Goal: Task Accomplishment & Management: Manage account settings

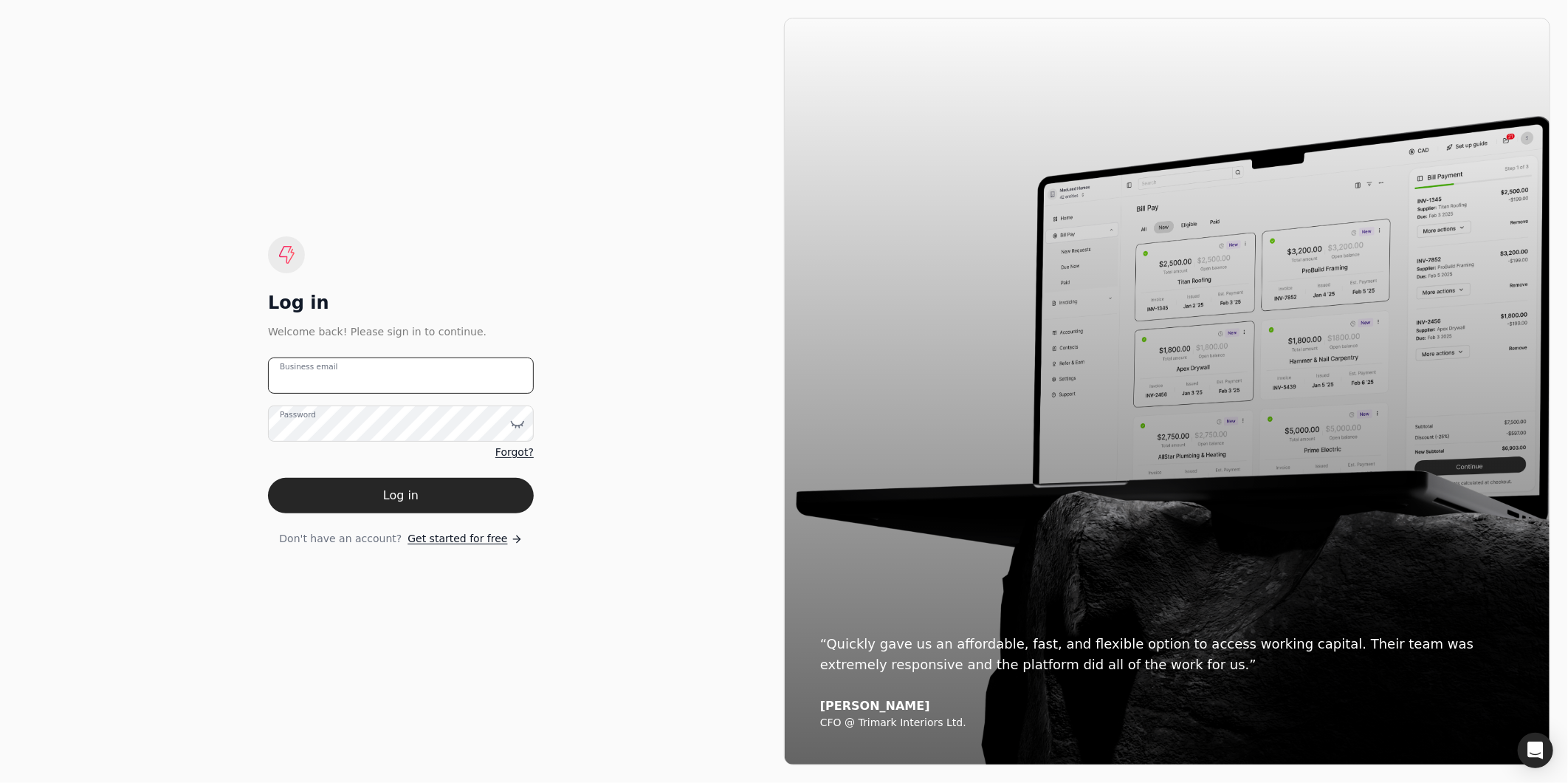
click at [425, 375] on email "Business email" at bounding box center [401, 375] width 266 height 36
type email "amabelle.dizon@crystalcreekhomes.ca"
click at [268, 478] on button "Log in" at bounding box center [401, 495] width 266 height 35
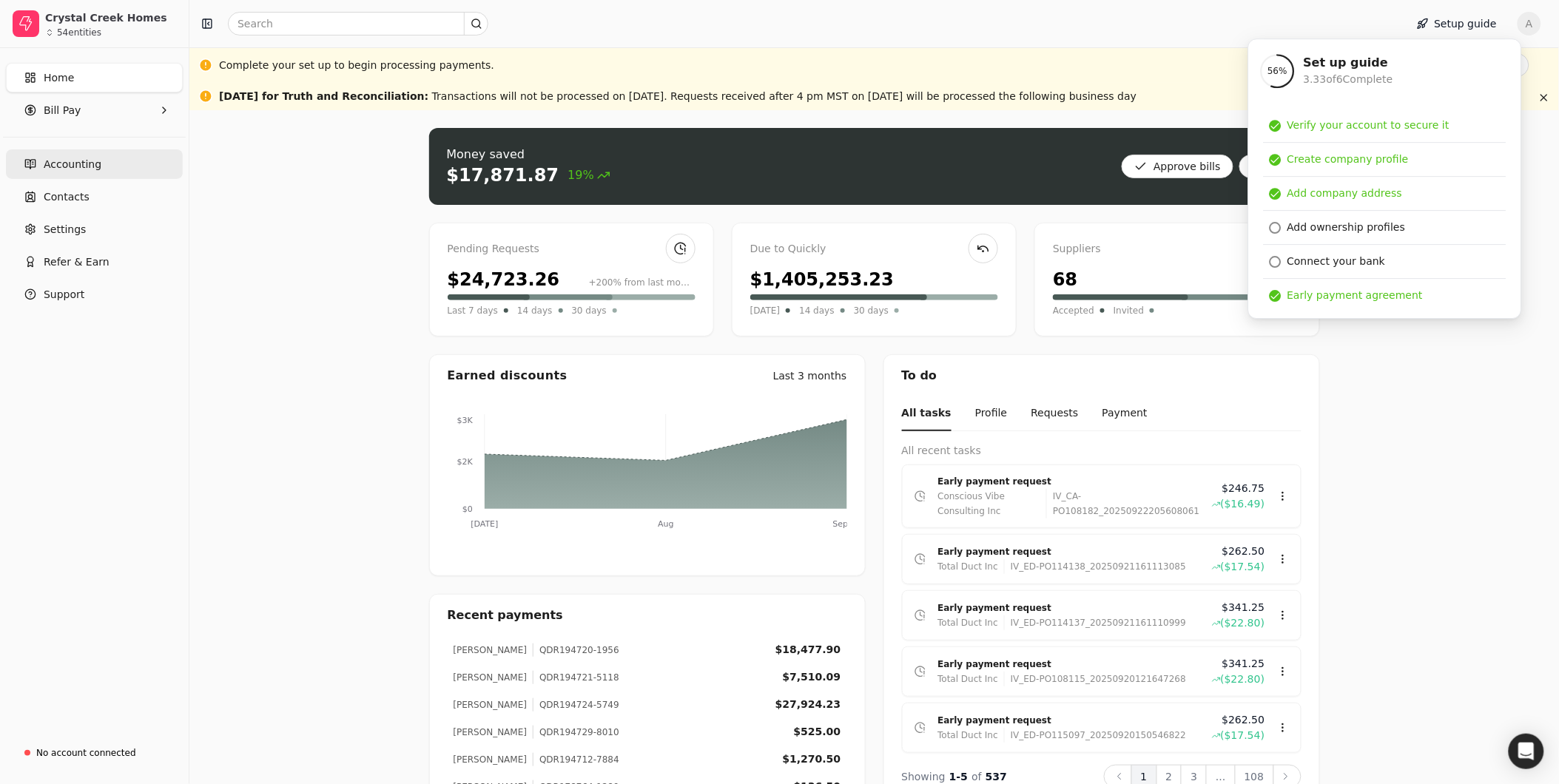
click at [71, 165] on span "Accounting" at bounding box center [72, 165] width 58 height 16
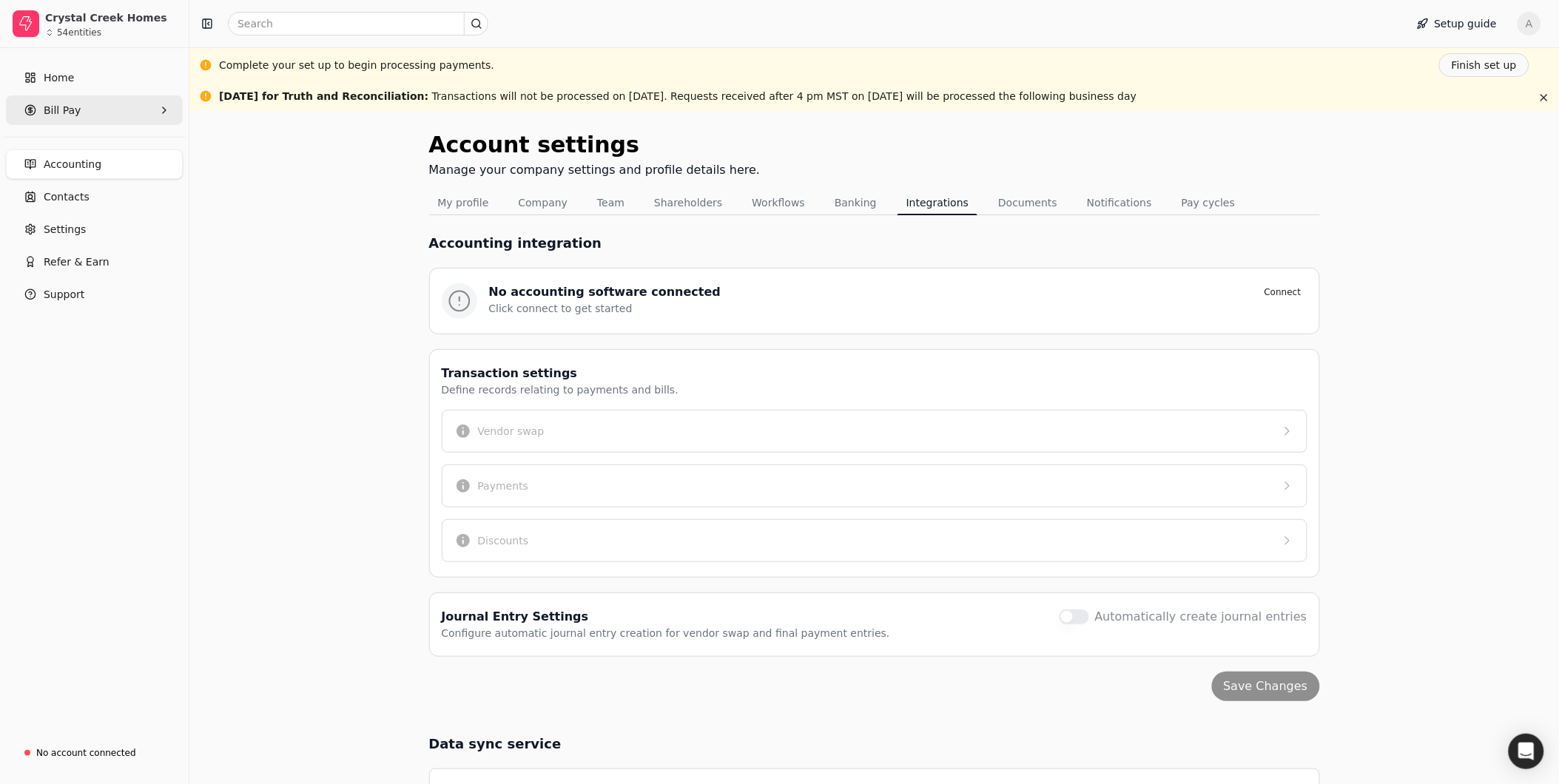
click at [54, 114] on span "Bill Pay" at bounding box center [62, 110] width 37 height 16
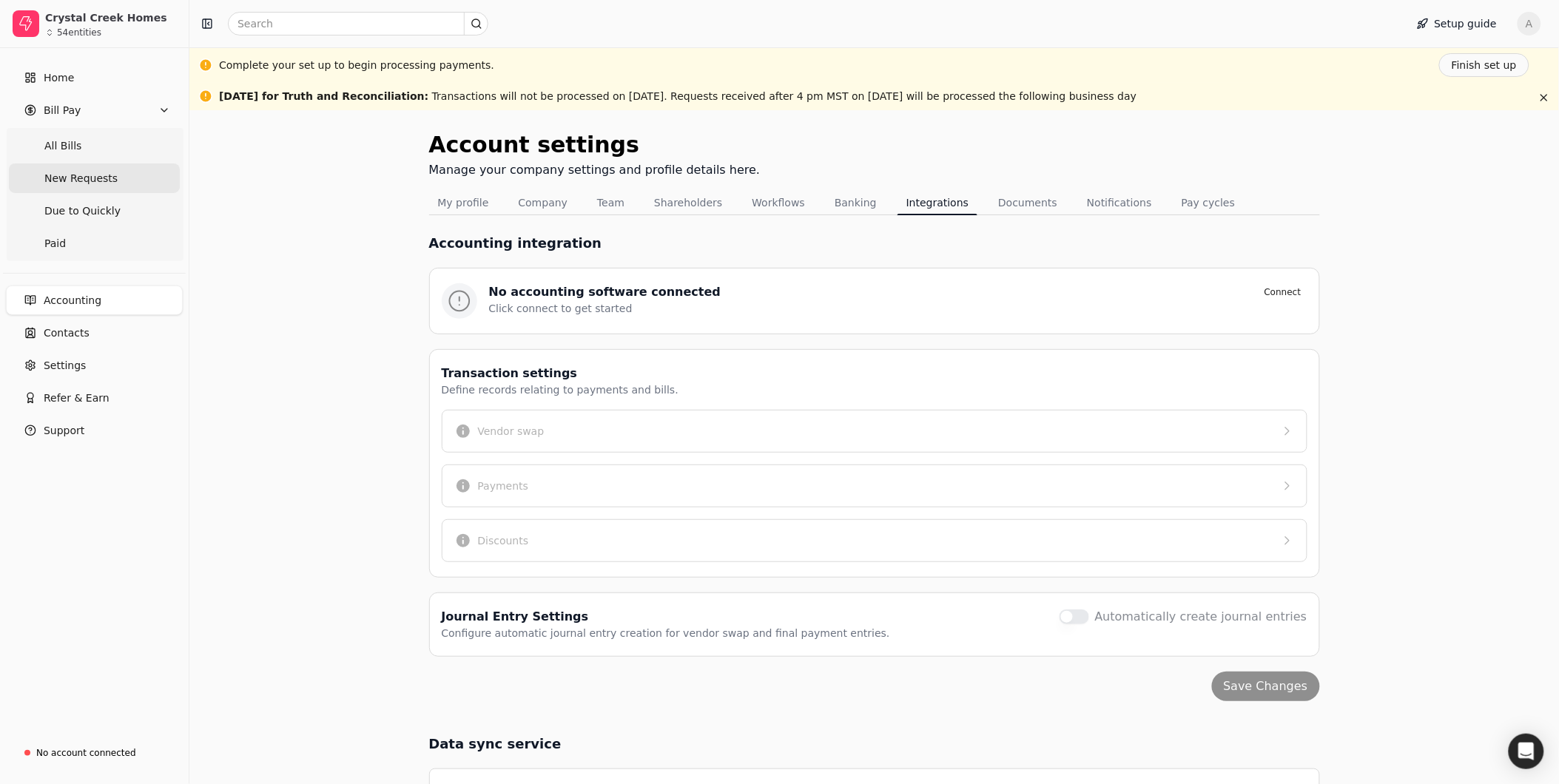
click at [67, 173] on span "New Requests" at bounding box center [81, 179] width 73 height 16
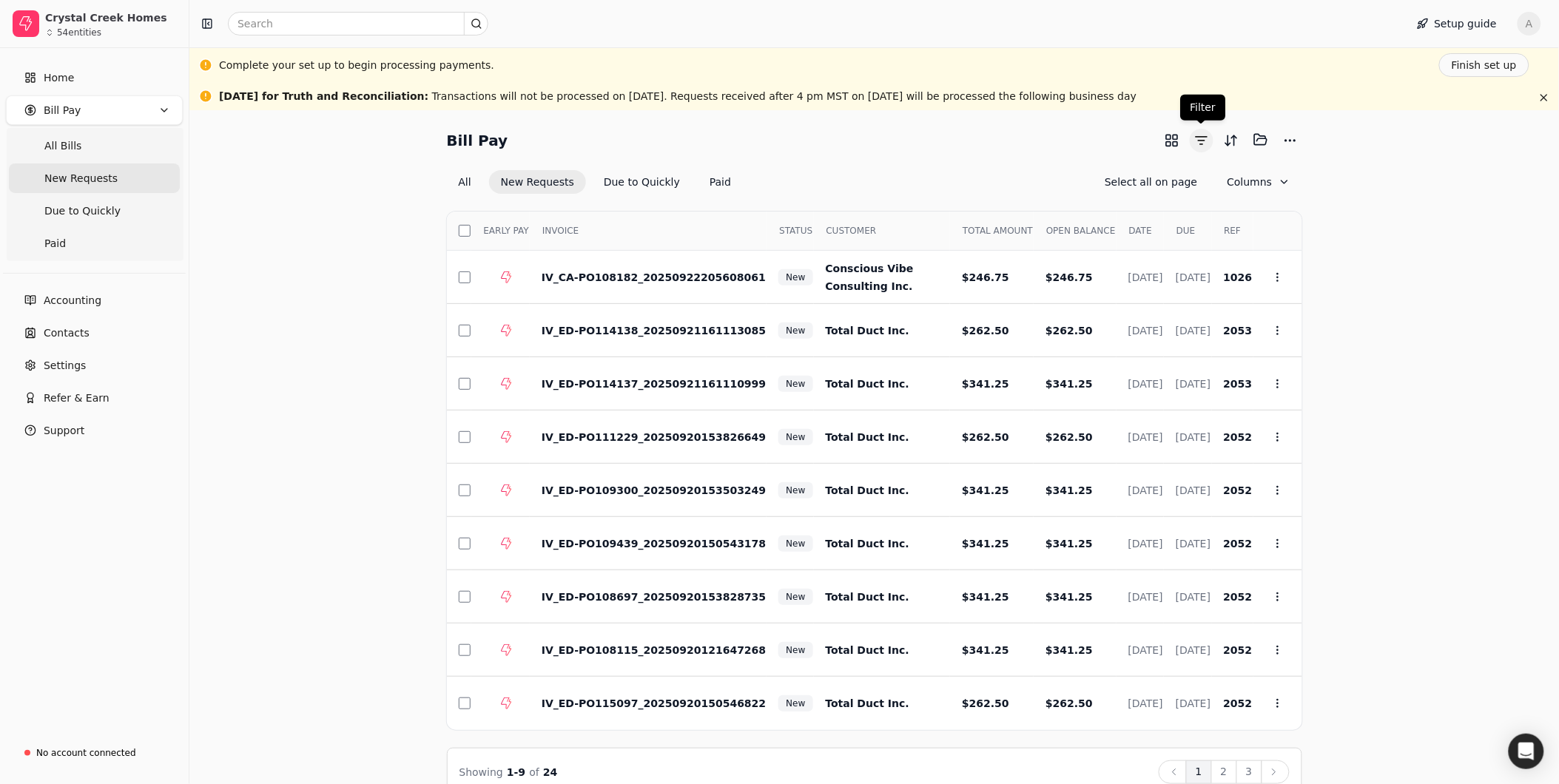
click at [1207, 143] on button "button" at bounding box center [1202, 140] width 24 height 24
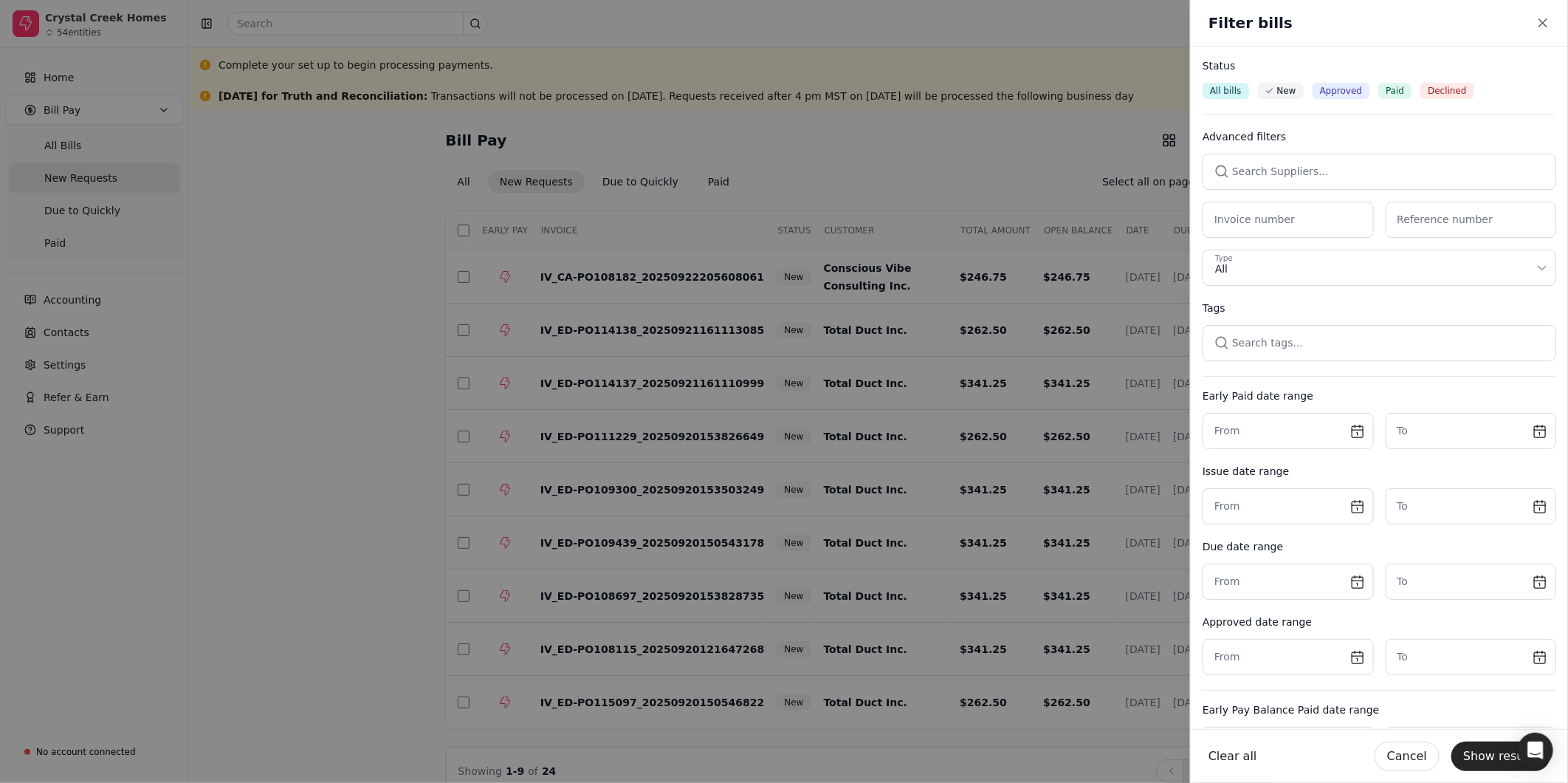
click at [1371, 172] on button "button" at bounding box center [1379, 171] width 354 height 35
type input "Consc"
click at [1319, 249] on span "Conscious Vibe Consulting Inc." at bounding box center [1303, 249] width 158 height 16
drag, startPoint x: 1480, startPoint y: 751, endPoint x: 1479, endPoint y: 743, distance: 8.1
click at [1480, 751] on button "Show results" at bounding box center [1501, 757] width 99 height 30
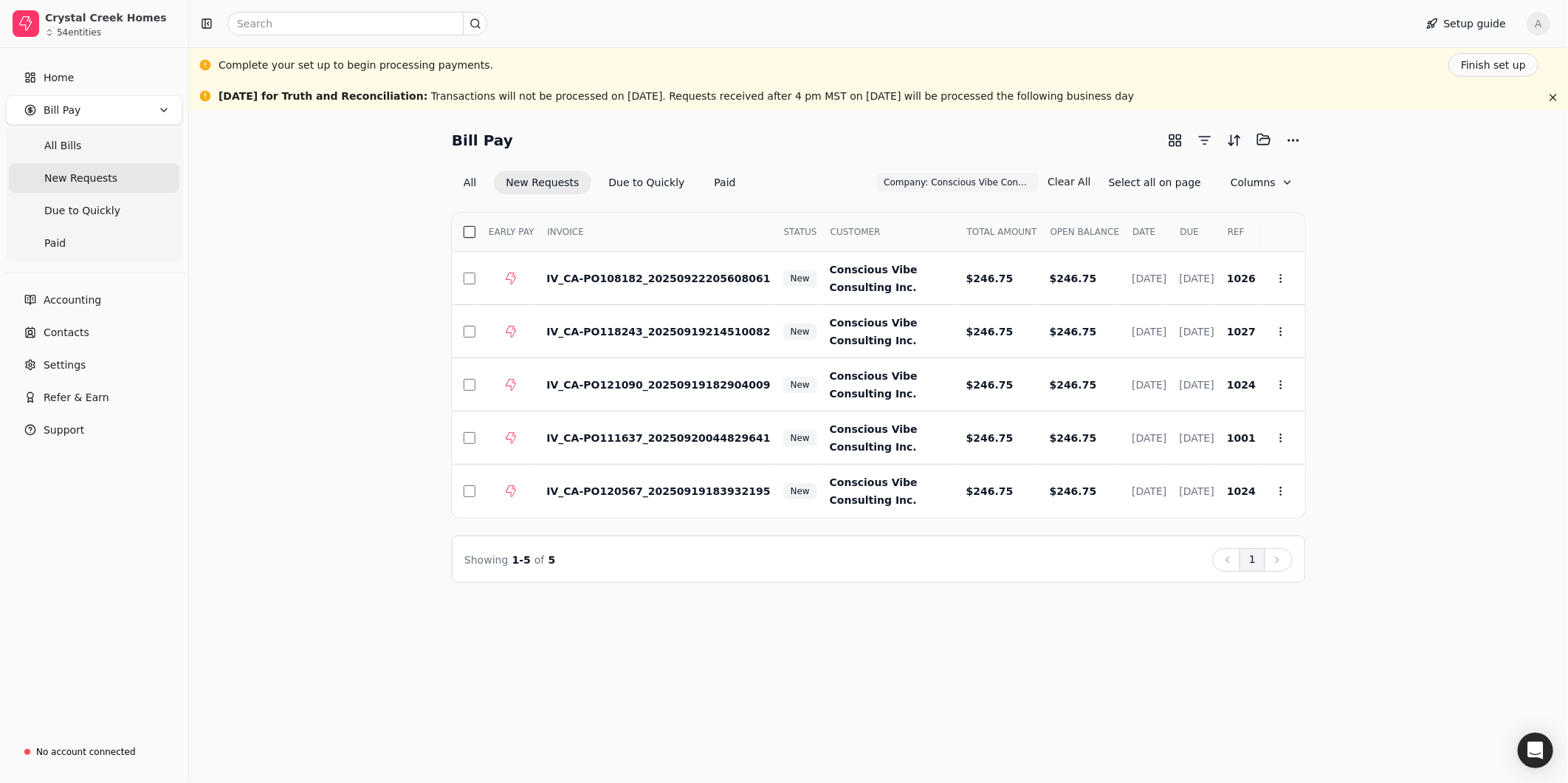
click at [470, 234] on button "button" at bounding box center [470, 232] width 11 height 12
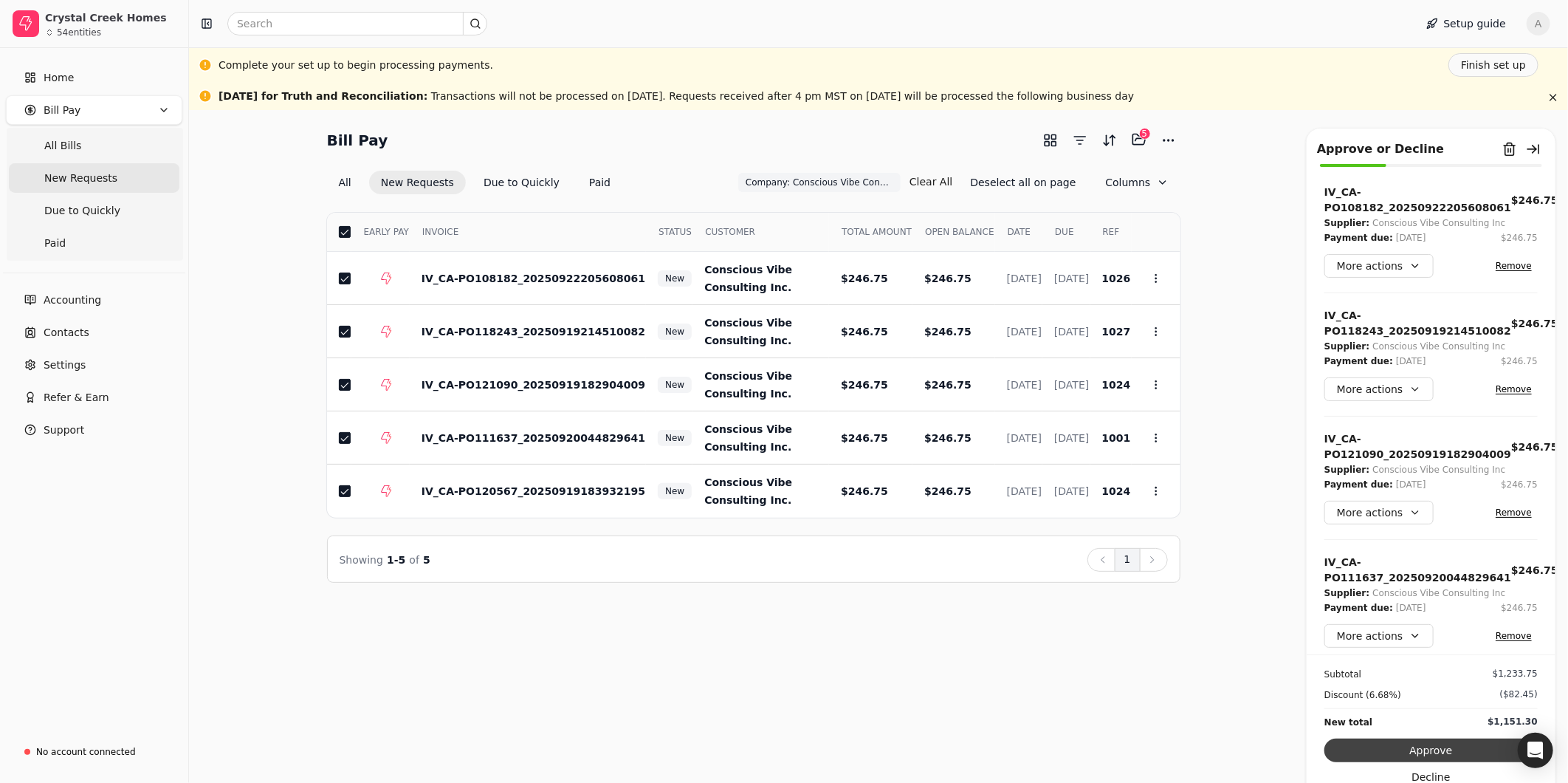
click at [1444, 751] on button "Approve" at bounding box center [1432, 750] width 214 height 24
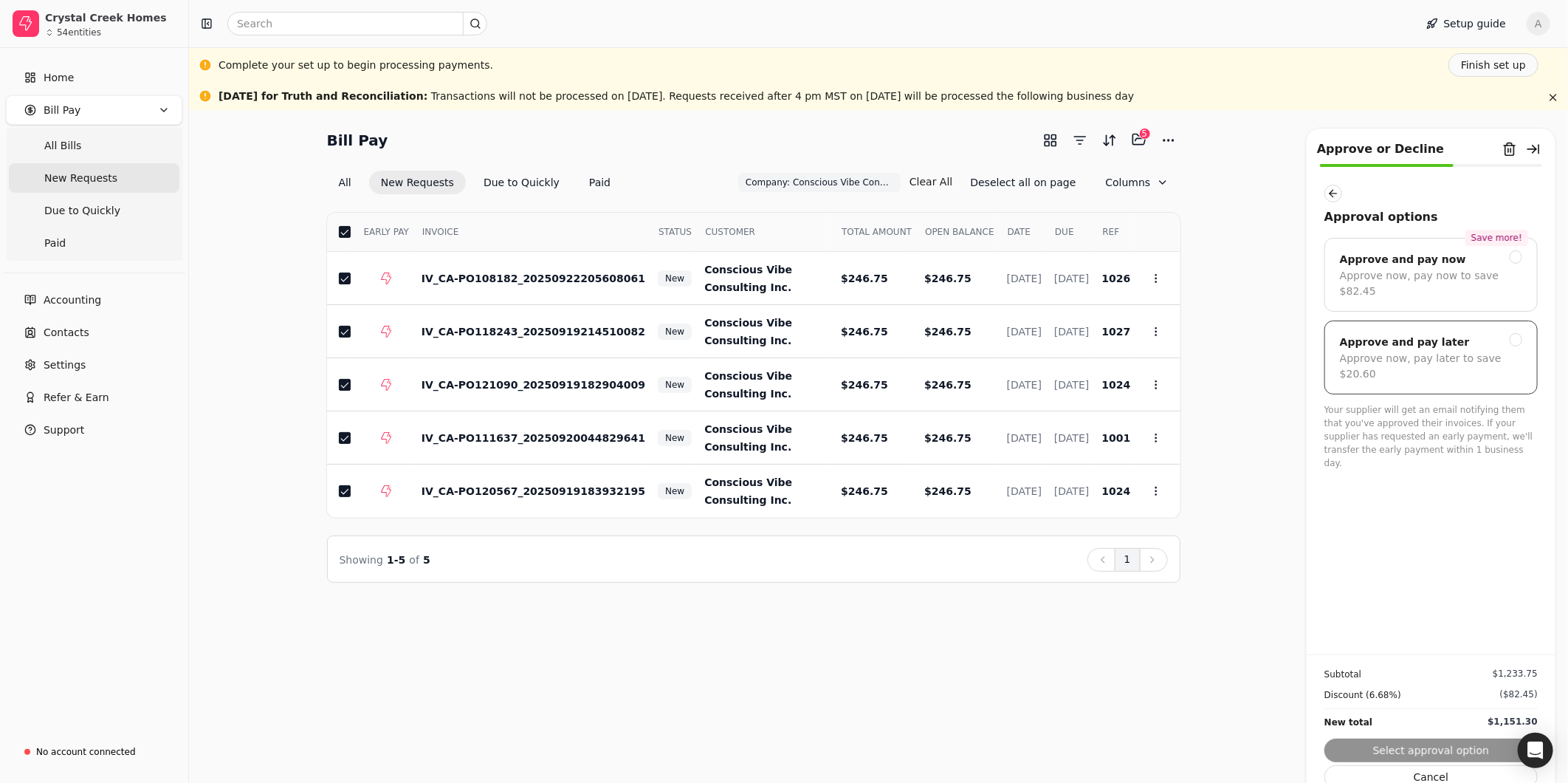
click at [1472, 351] on div "Approve now, pay later to save $20.60" at bounding box center [1432, 366] width 182 height 31
click at [1451, 748] on button "Submit approval" at bounding box center [1432, 750] width 214 height 24
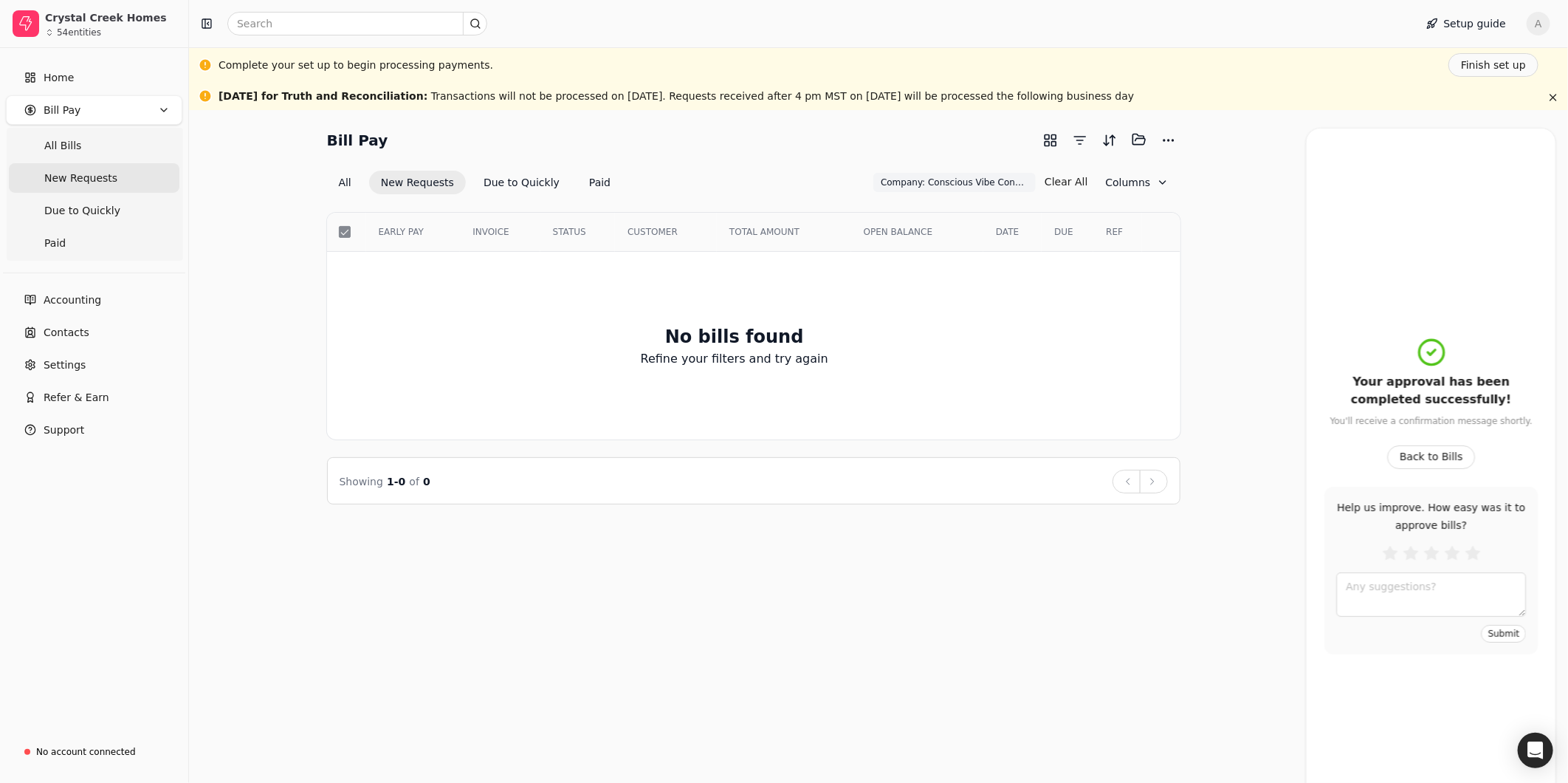
click at [756, 666] on div "Bill Pay Selected items: 0 All New Requests Due to Quickly Paid Company: Consci…" at bounding box center [878, 446] width 1379 height 673
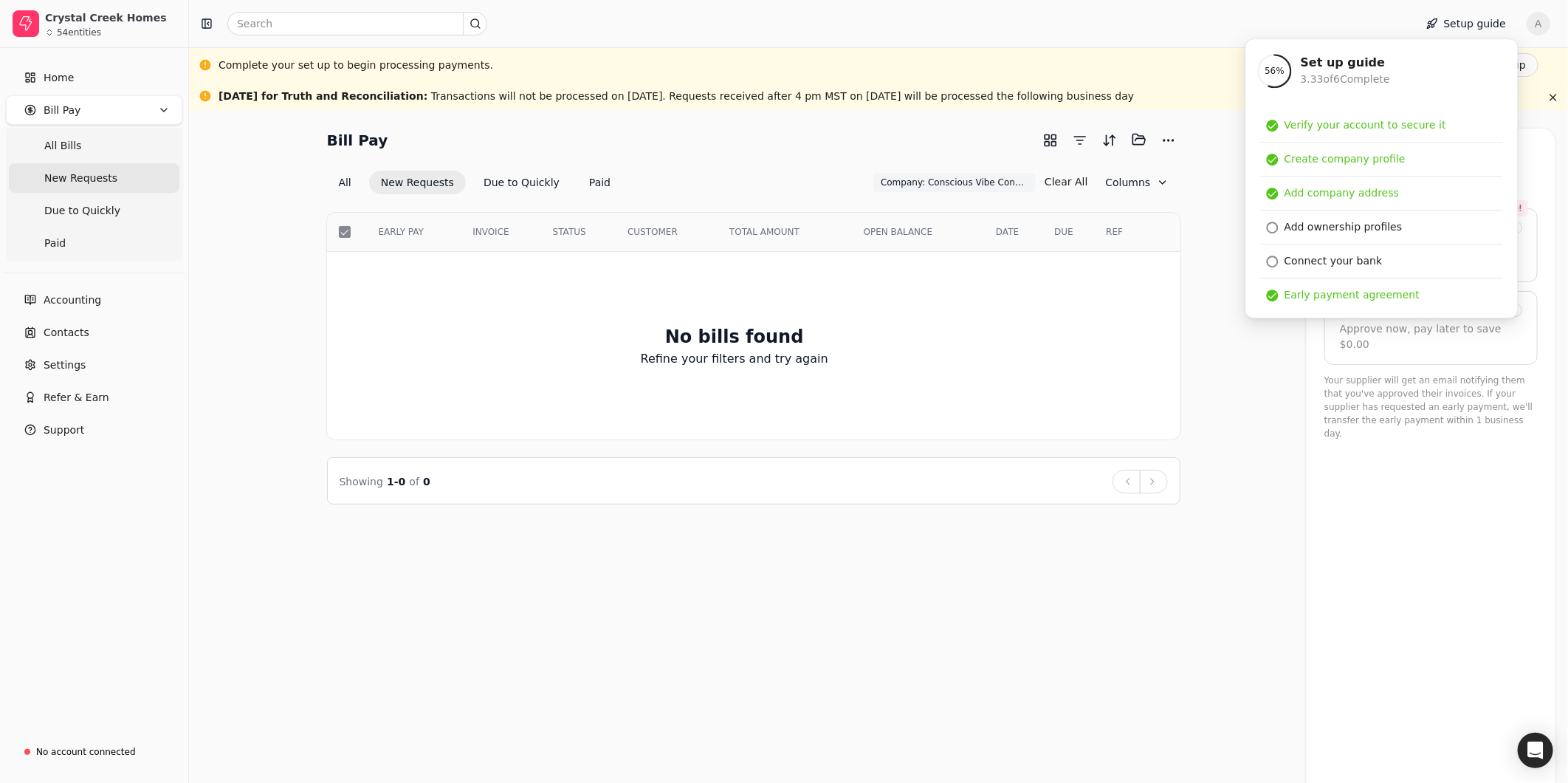
drag, startPoint x: 1236, startPoint y: 320, endPoint x: 1259, endPoint y: 298, distance: 31.8
click at [1236, 320] on div "Bill Pay Selected items: 0 All New Requests Due to Quickly Paid Company: Consci…" at bounding box center [879, 316] width 1344 height 376
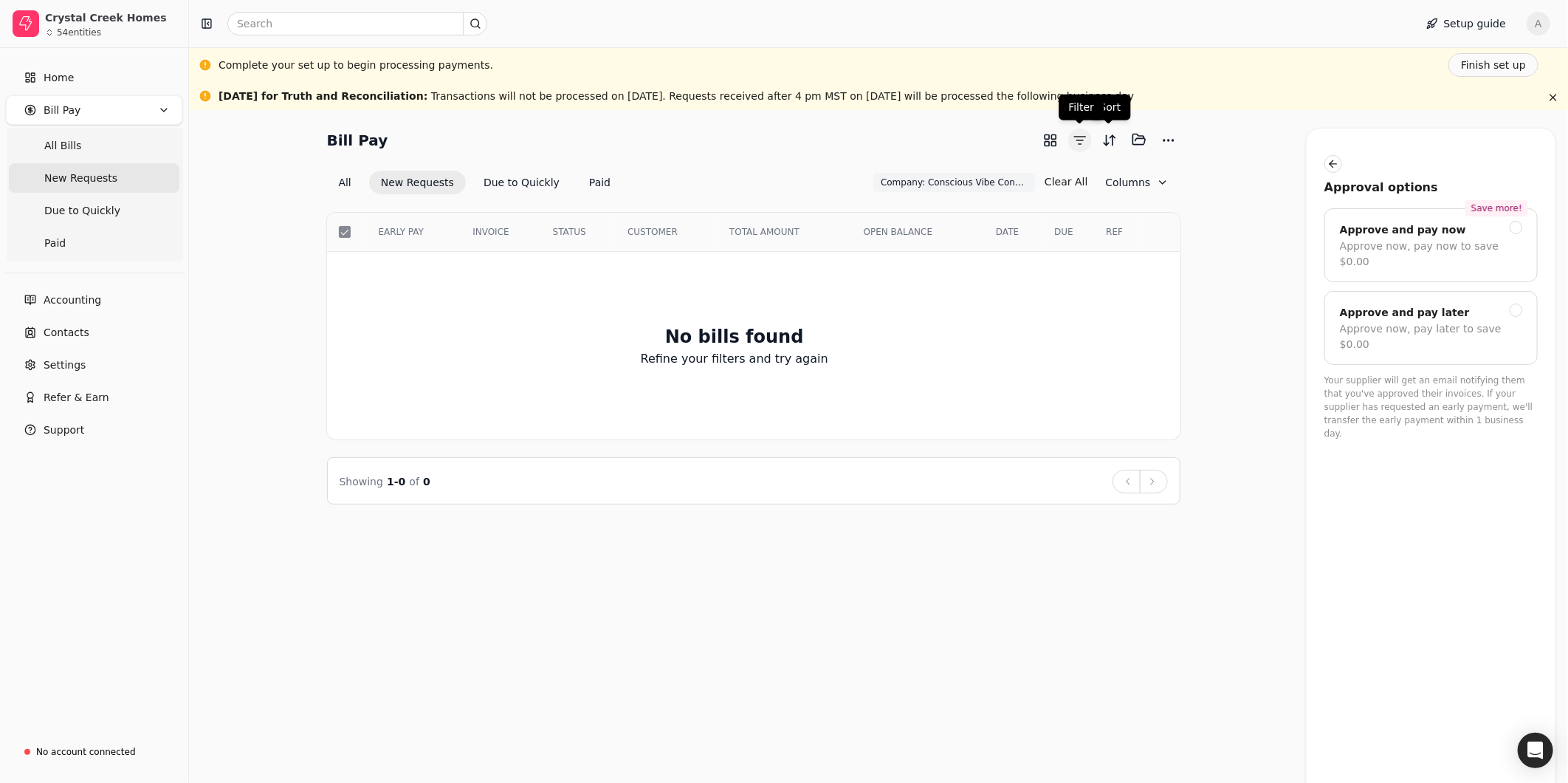
click at [1081, 139] on button "button" at bounding box center [1080, 140] width 24 height 24
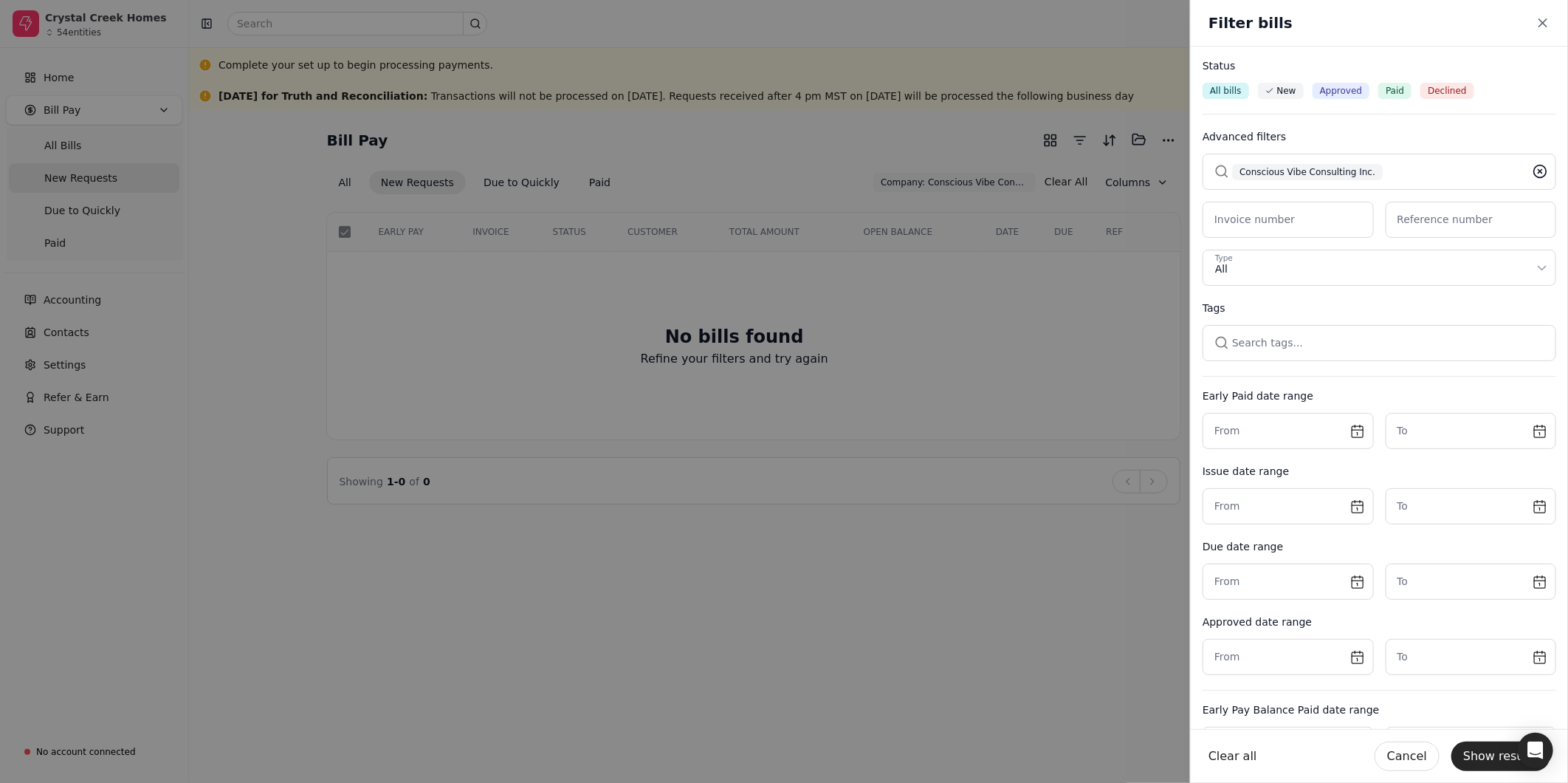
click at [1533, 171] on icon at bounding box center [1540, 172] width 15 height 15
click at [1392, 174] on button "button" at bounding box center [1379, 171] width 354 height 35
type input "Total"
click at [1391, 246] on div "Total Duct Inc." at bounding box center [1379, 249] width 310 height 16
click at [1492, 757] on button "Show results" at bounding box center [1501, 757] width 99 height 30
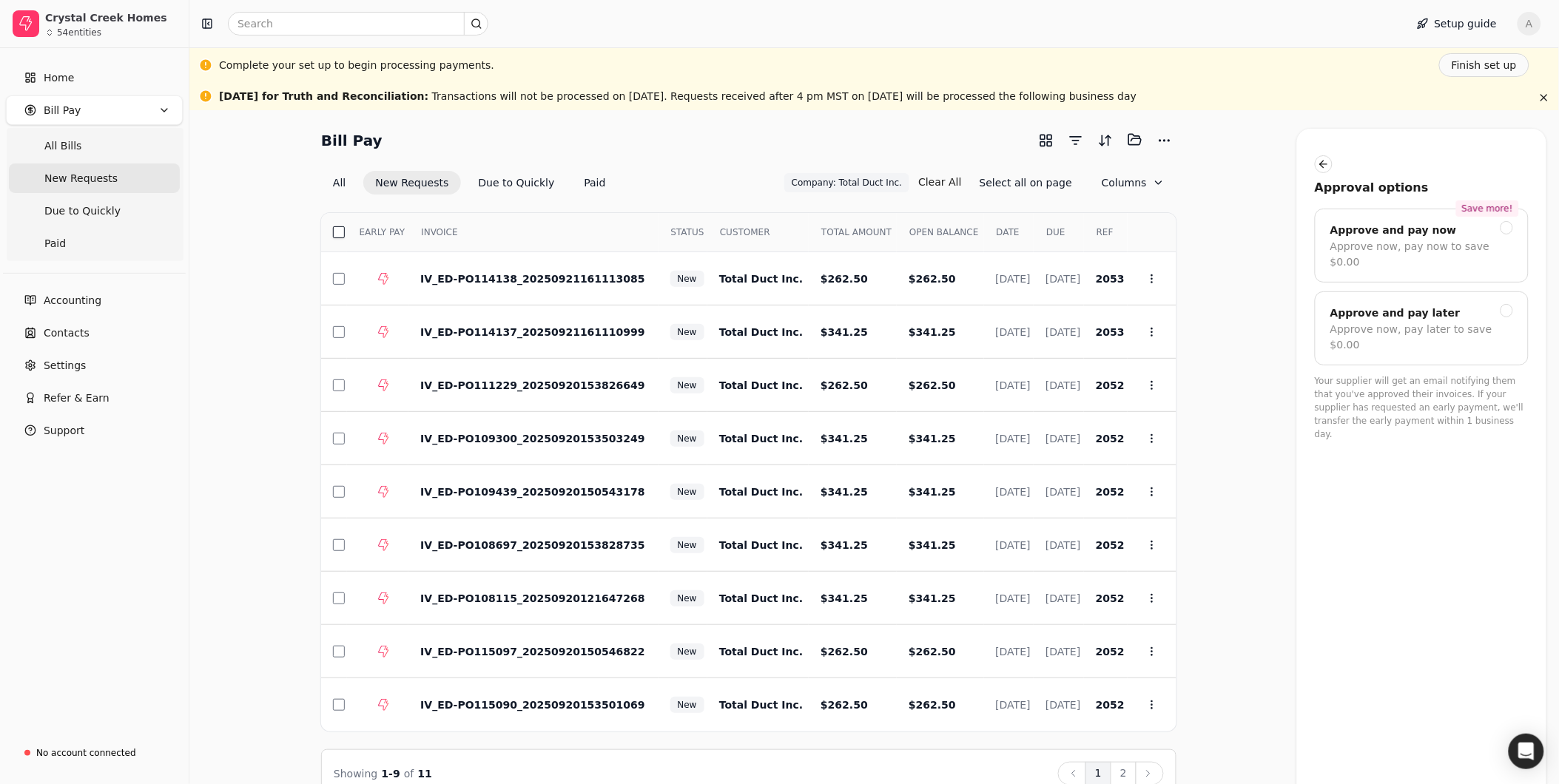
click at [338, 234] on button "button" at bounding box center [339, 232] width 12 height 12
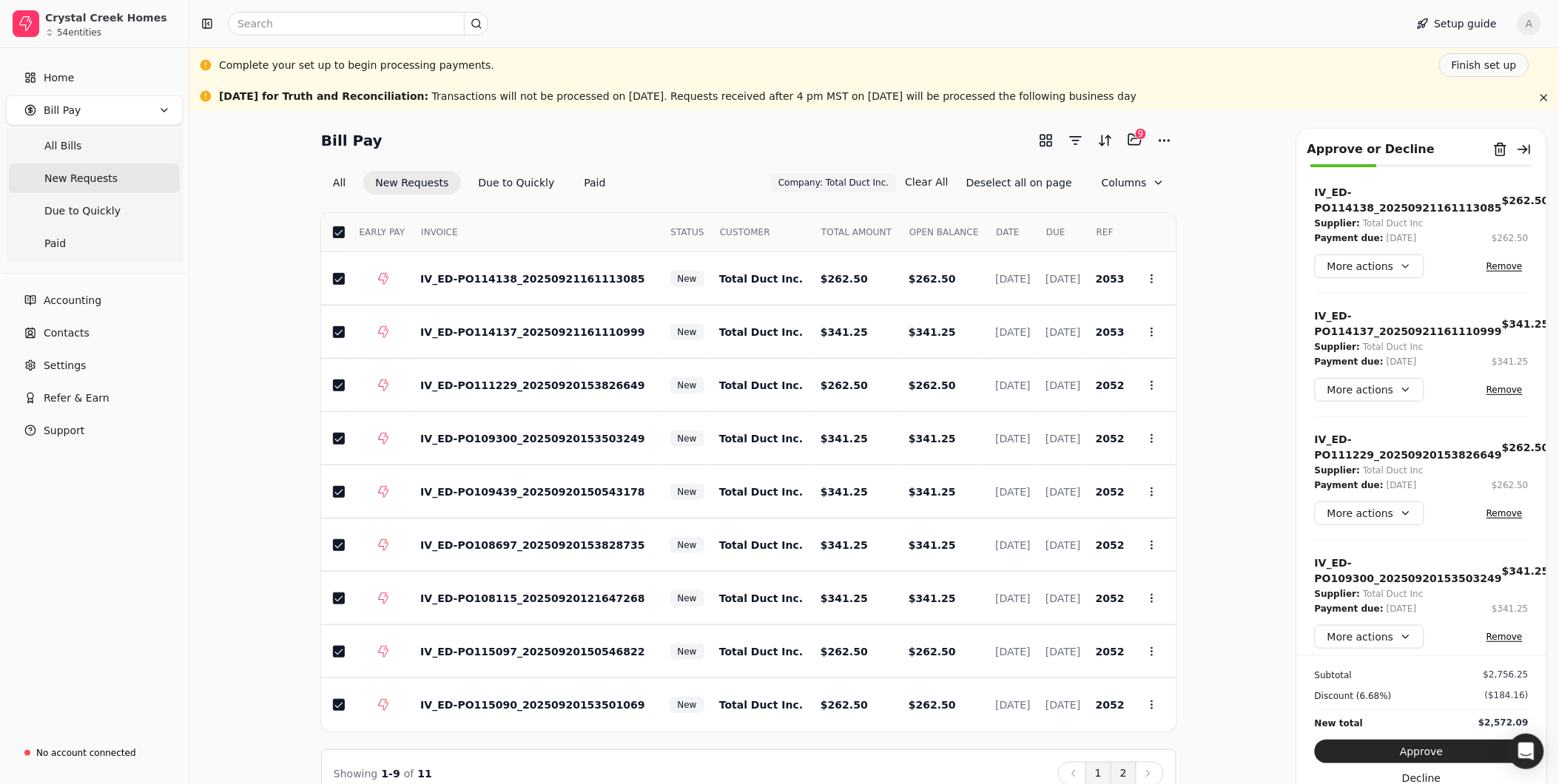
click at [1132, 777] on button "2" at bounding box center [1123, 773] width 26 height 24
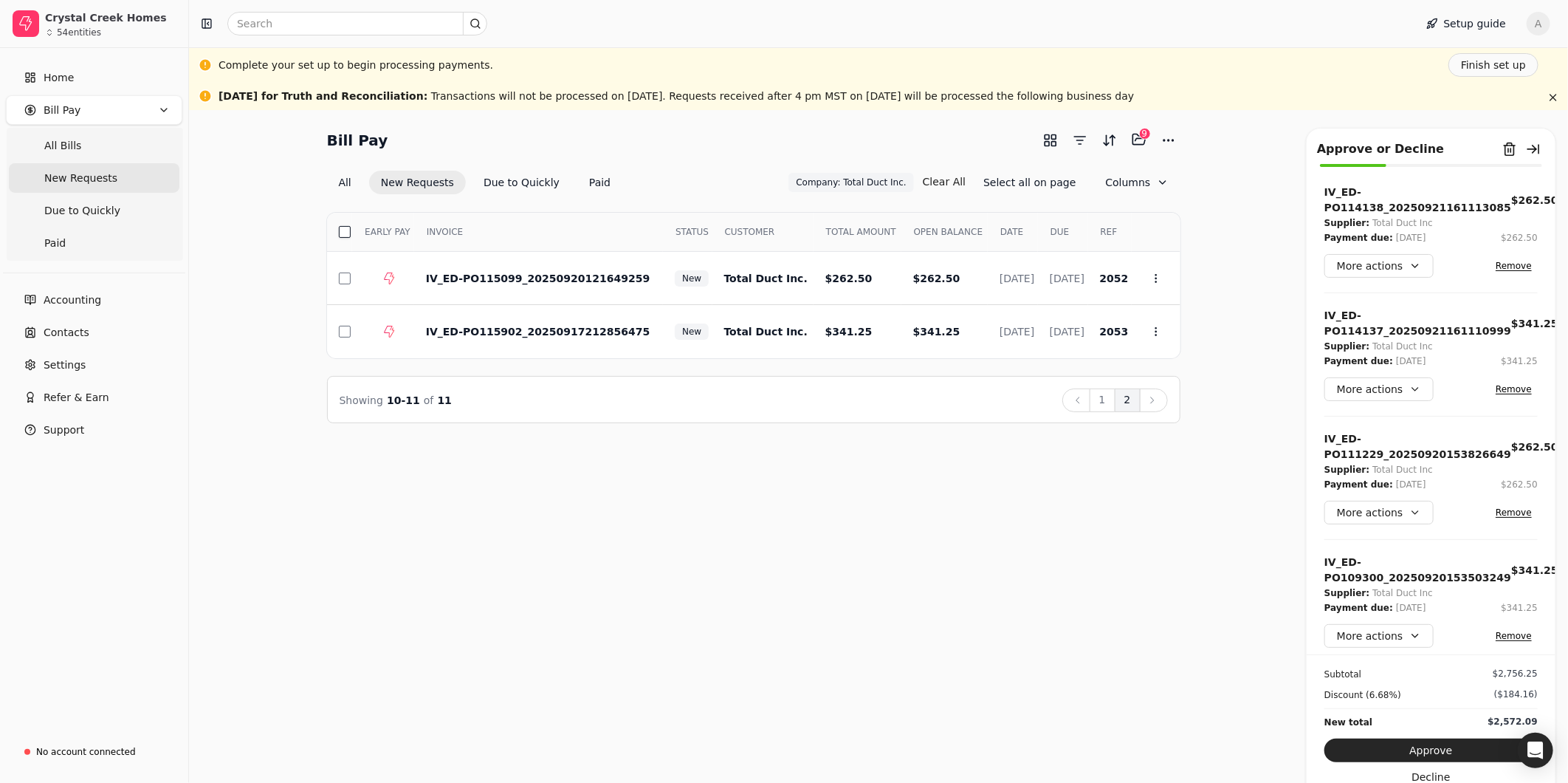
click at [346, 233] on button "button" at bounding box center [345, 232] width 11 height 12
click at [1097, 402] on button "1" at bounding box center [1102, 400] width 25 height 24
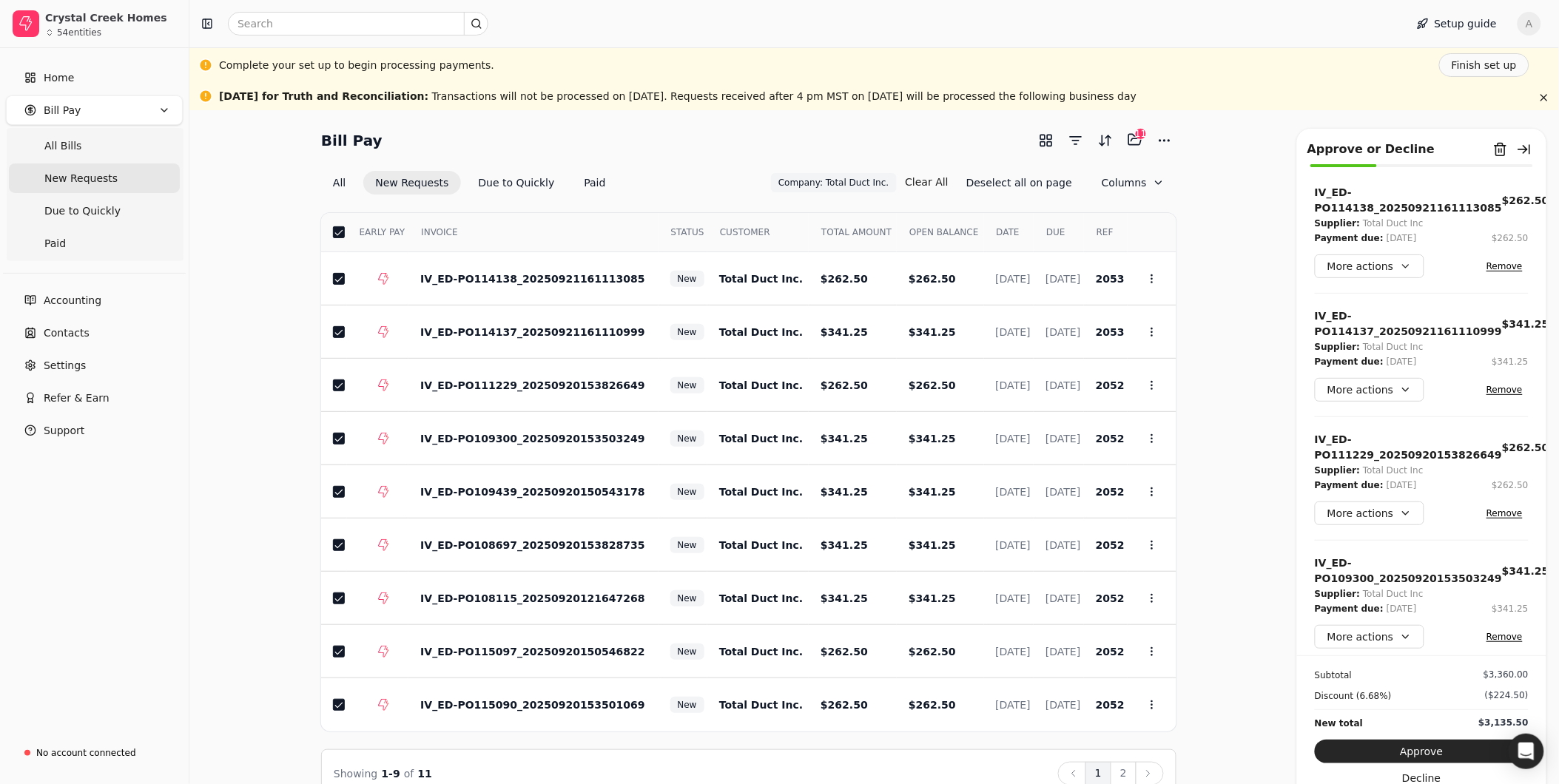
click at [1446, 755] on button "Approve" at bounding box center [1422, 751] width 214 height 24
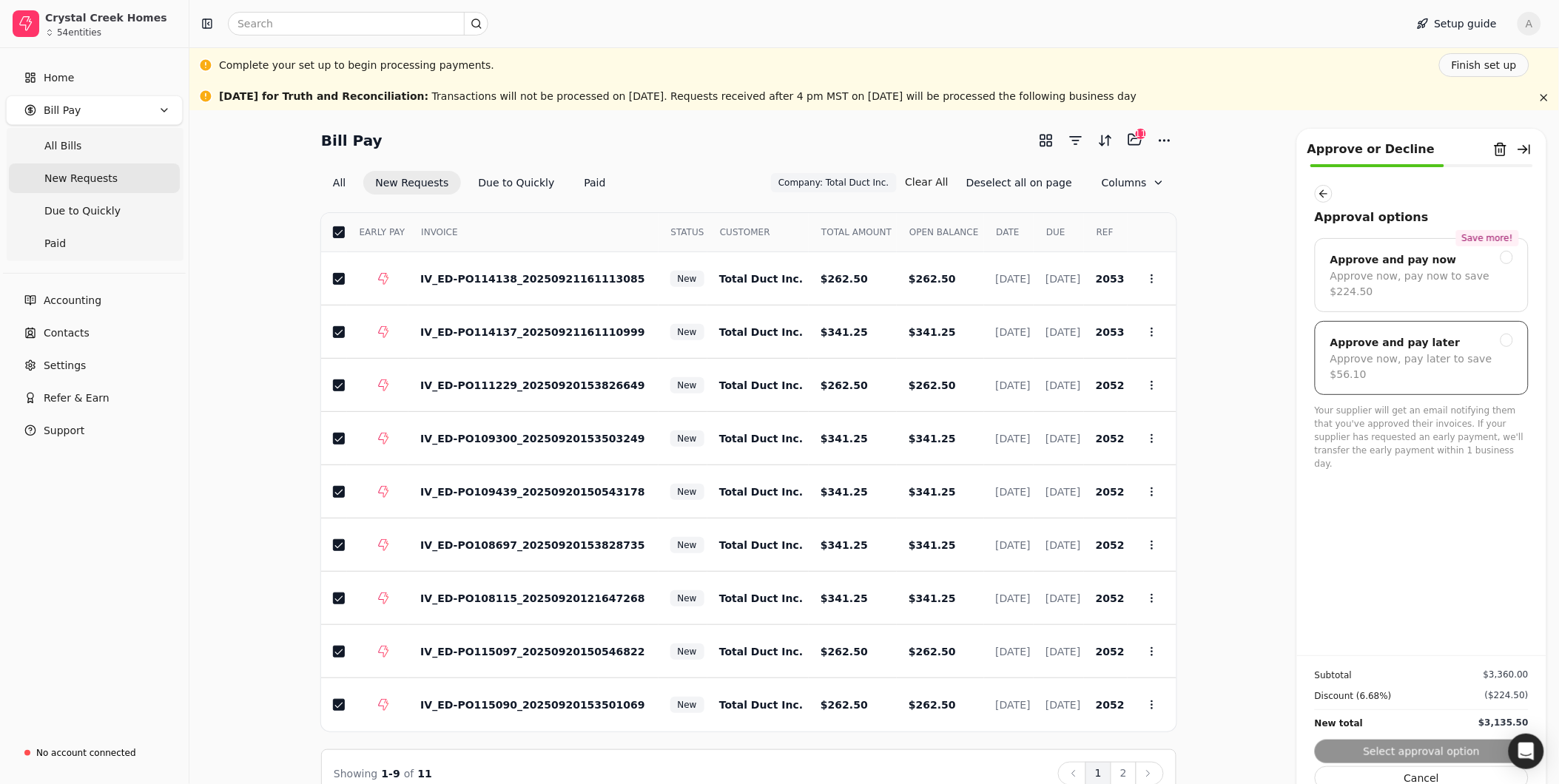
click at [1489, 351] on div "Approve now, pay later to save $56.10" at bounding box center [1422, 367] width 183 height 31
click at [1453, 750] on button "Submit approval" at bounding box center [1422, 751] width 214 height 24
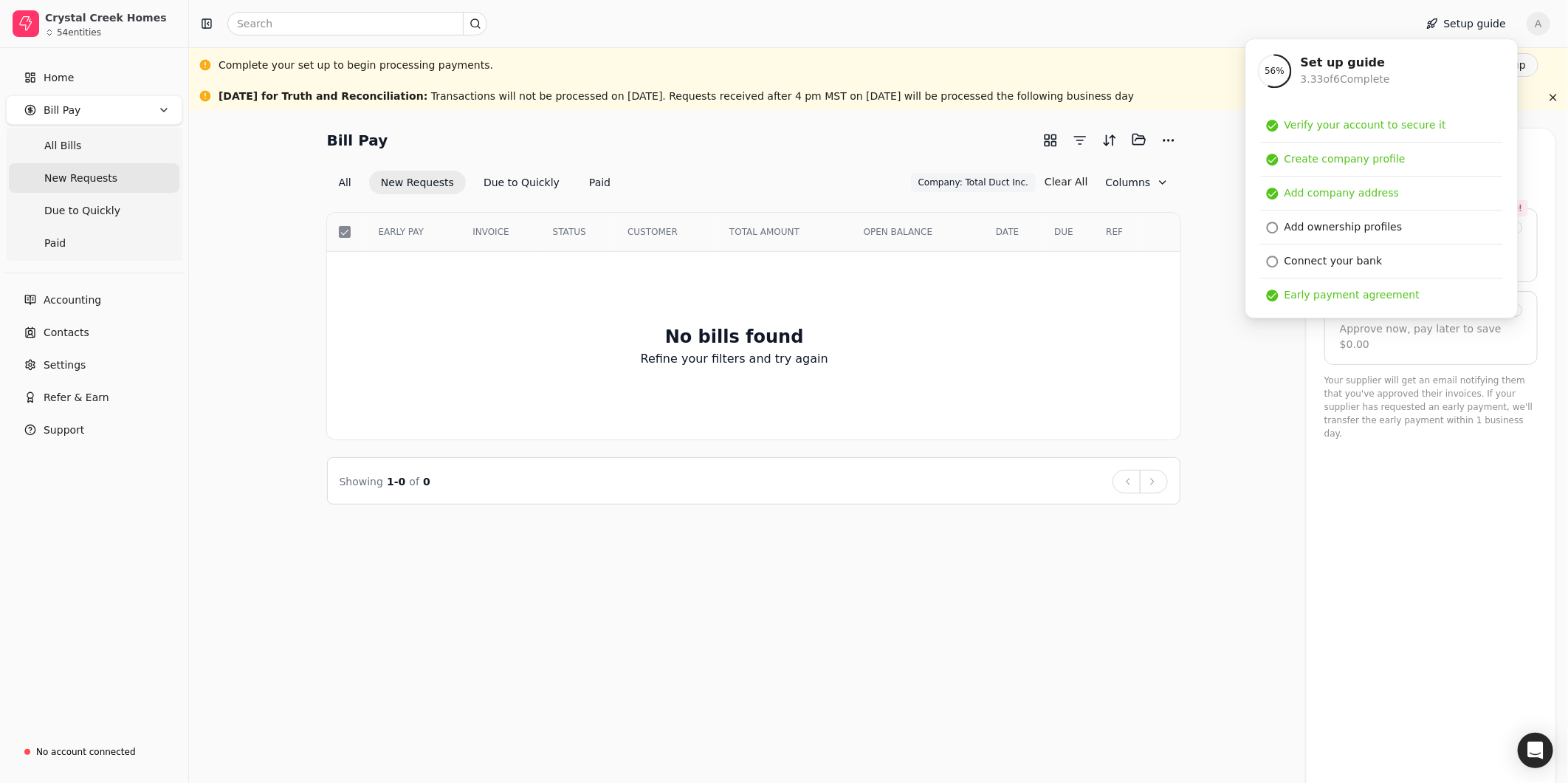
drag, startPoint x: 1294, startPoint y: 426, endPoint x: 1363, endPoint y: 365, distance: 92.1
click at [1298, 422] on div "Bill Pay Selected items: 0 All New Requests Due to Quickly Paid Company: Total …" at bounding box center [879, 316] width 1344 height 376
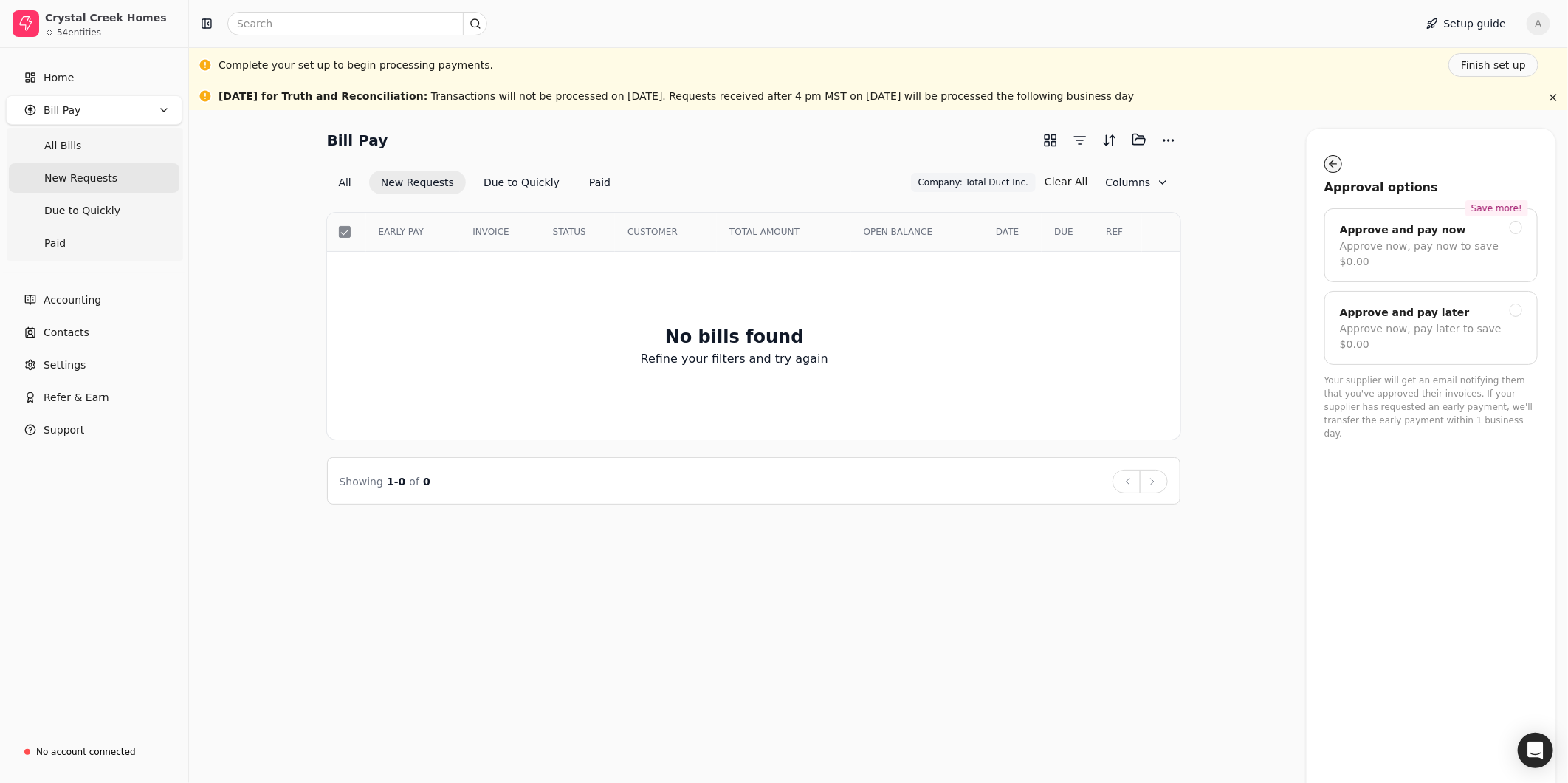
click at [1331, 164] on button "button" at bounding box center [1334, 164] width 18 height 18
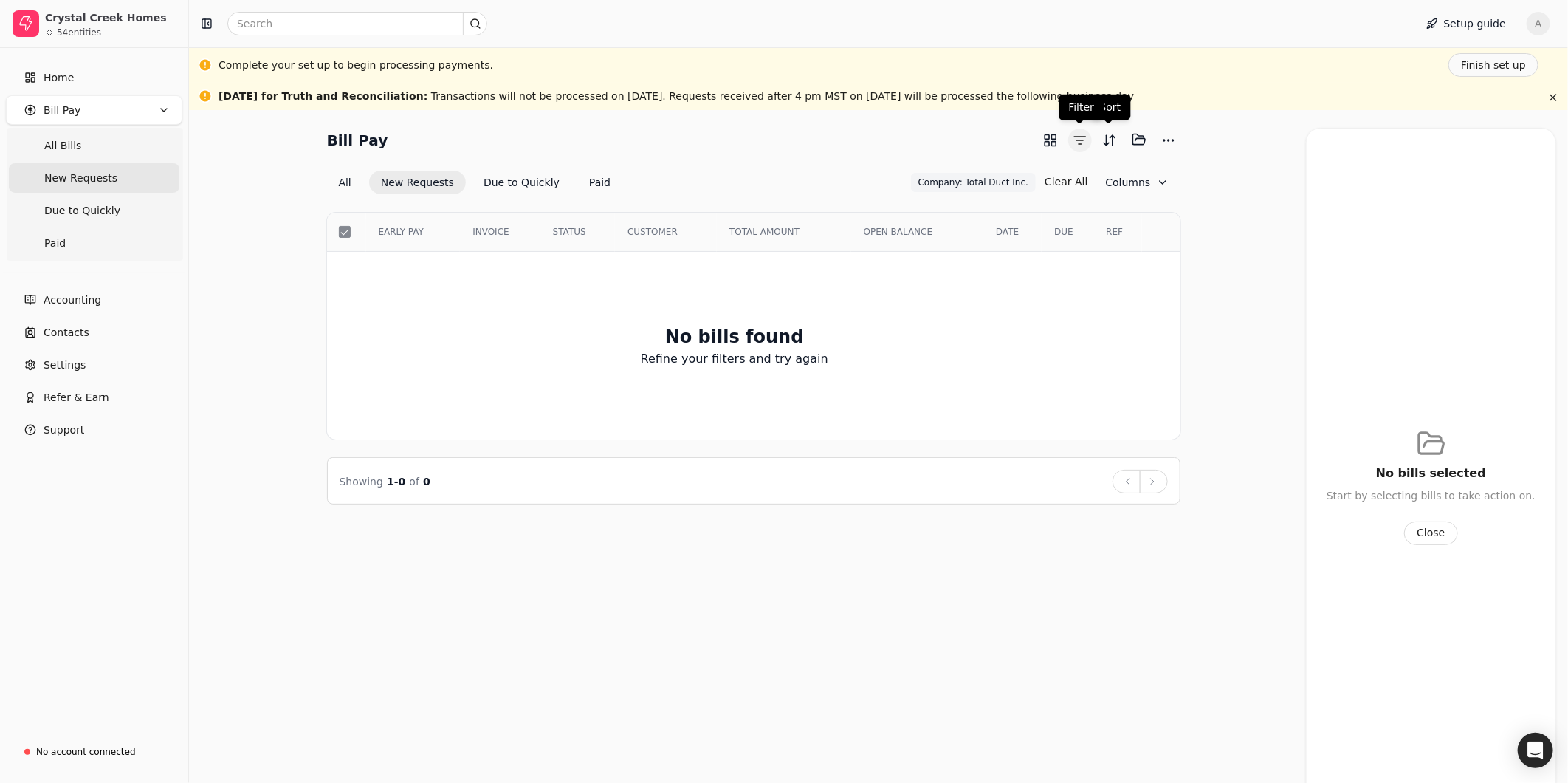
click at [1083, 137] on button "button" at bounding box center [1080, 140] width 24 height 24
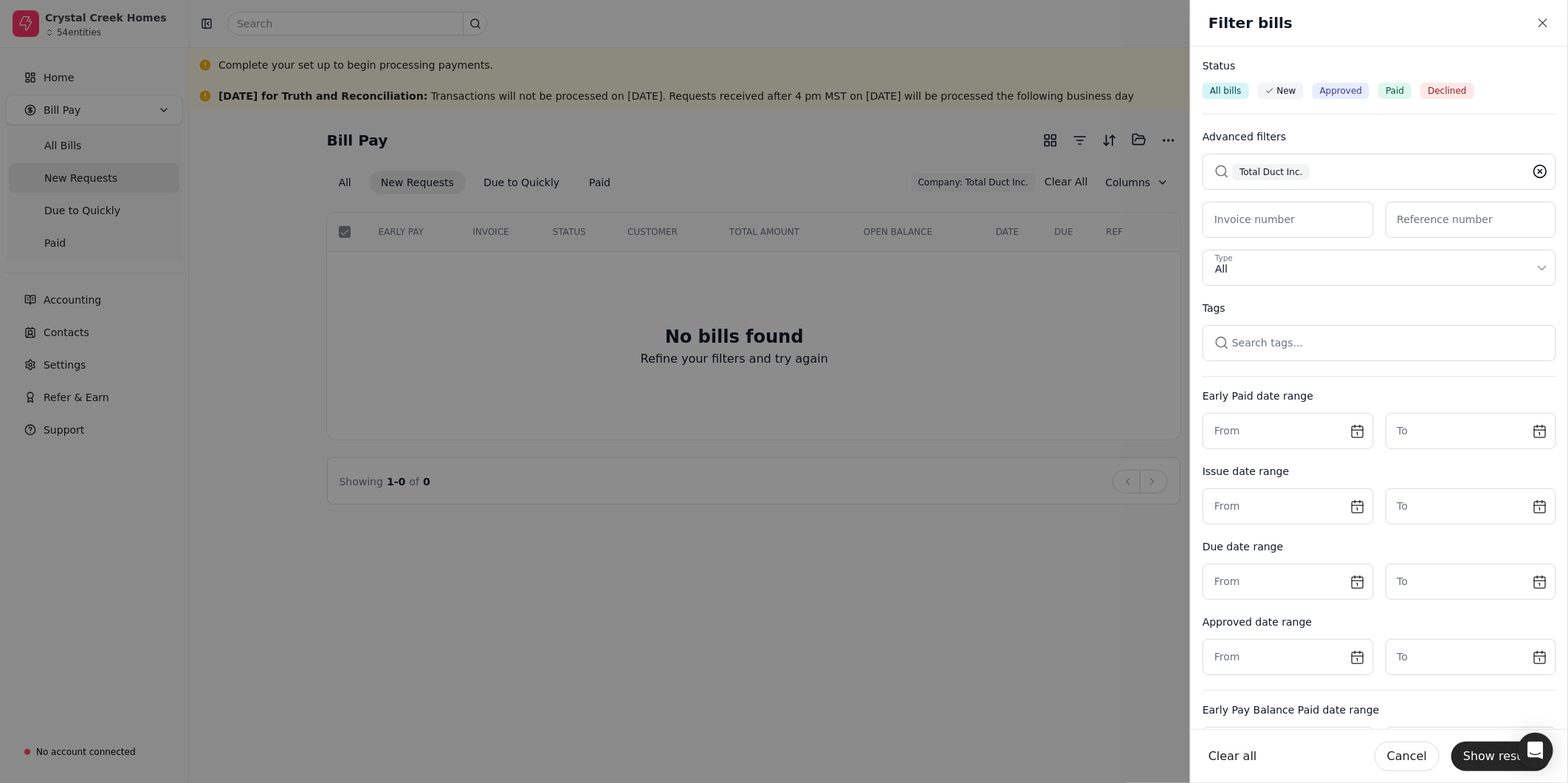
click at [1533, 168] on icon at bounding box center [1540, 172] width 15 height 15
click at [1319, 170] on button "button" at bounding box center [1379, 171] width 354 height 35
type input "Wann"
click at [1313, 244] on div "WannaScapes Ltd." at bounding box center [1379, 249] width 310 height 16
click at [1493, 759] on button "Show results" at bounding box center [1501, 757] width 99 height 30
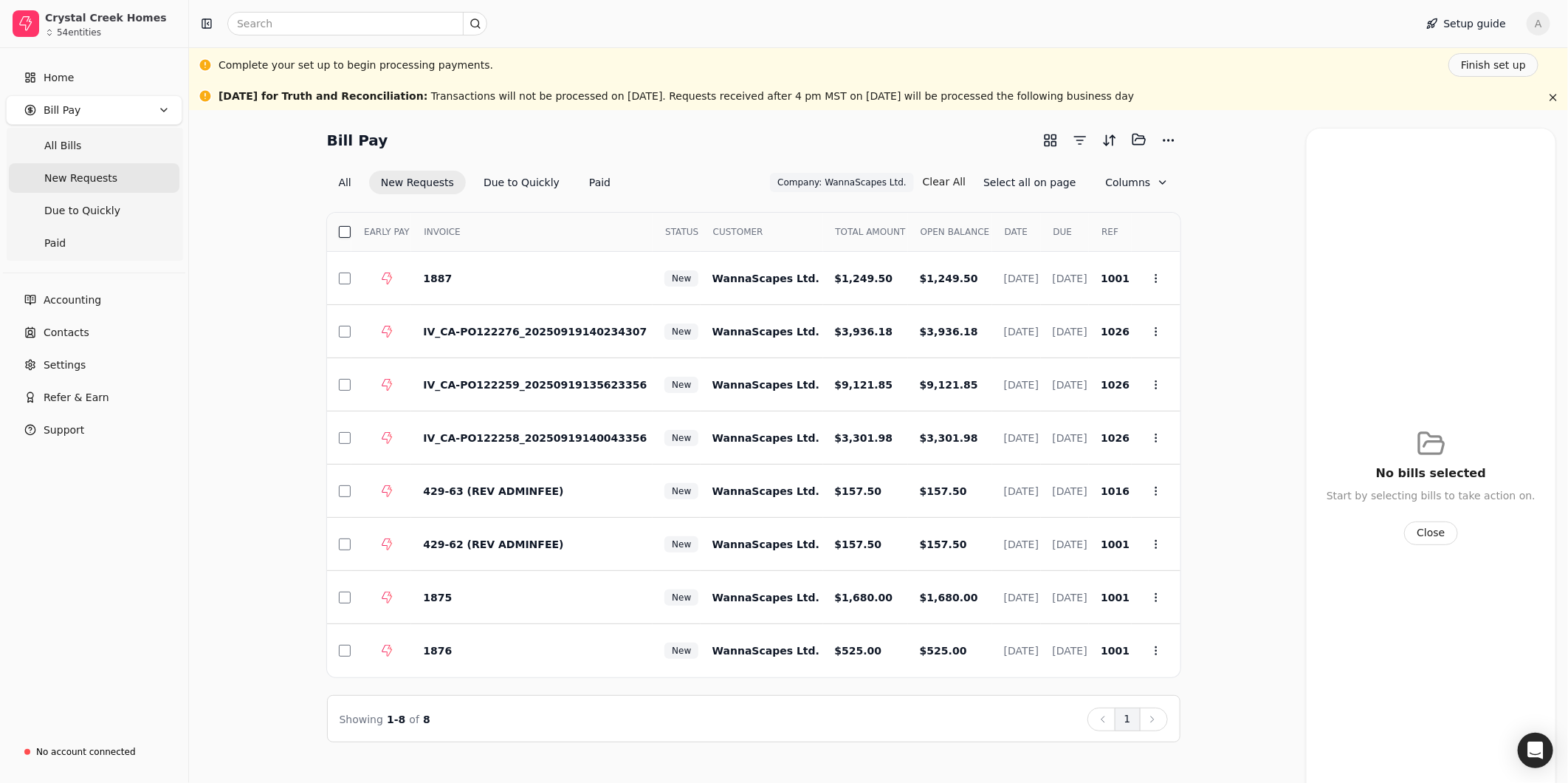
click at [342, 232] on button "button" at bounding box center [345, 232] width 11 height 12
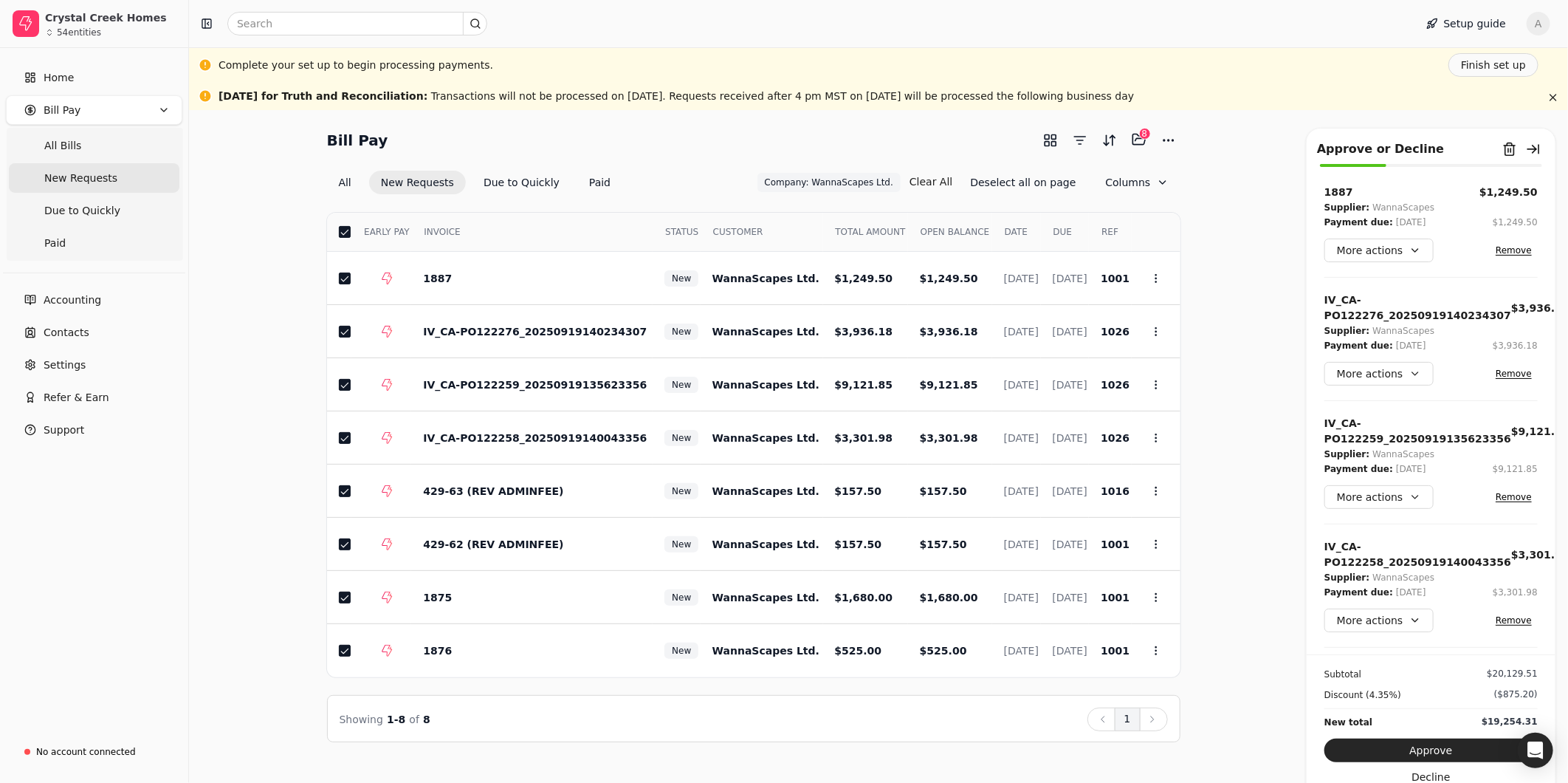
click at [1429, 755] on button "Approve" at bounding box center [1432, 750] width 214 height 24
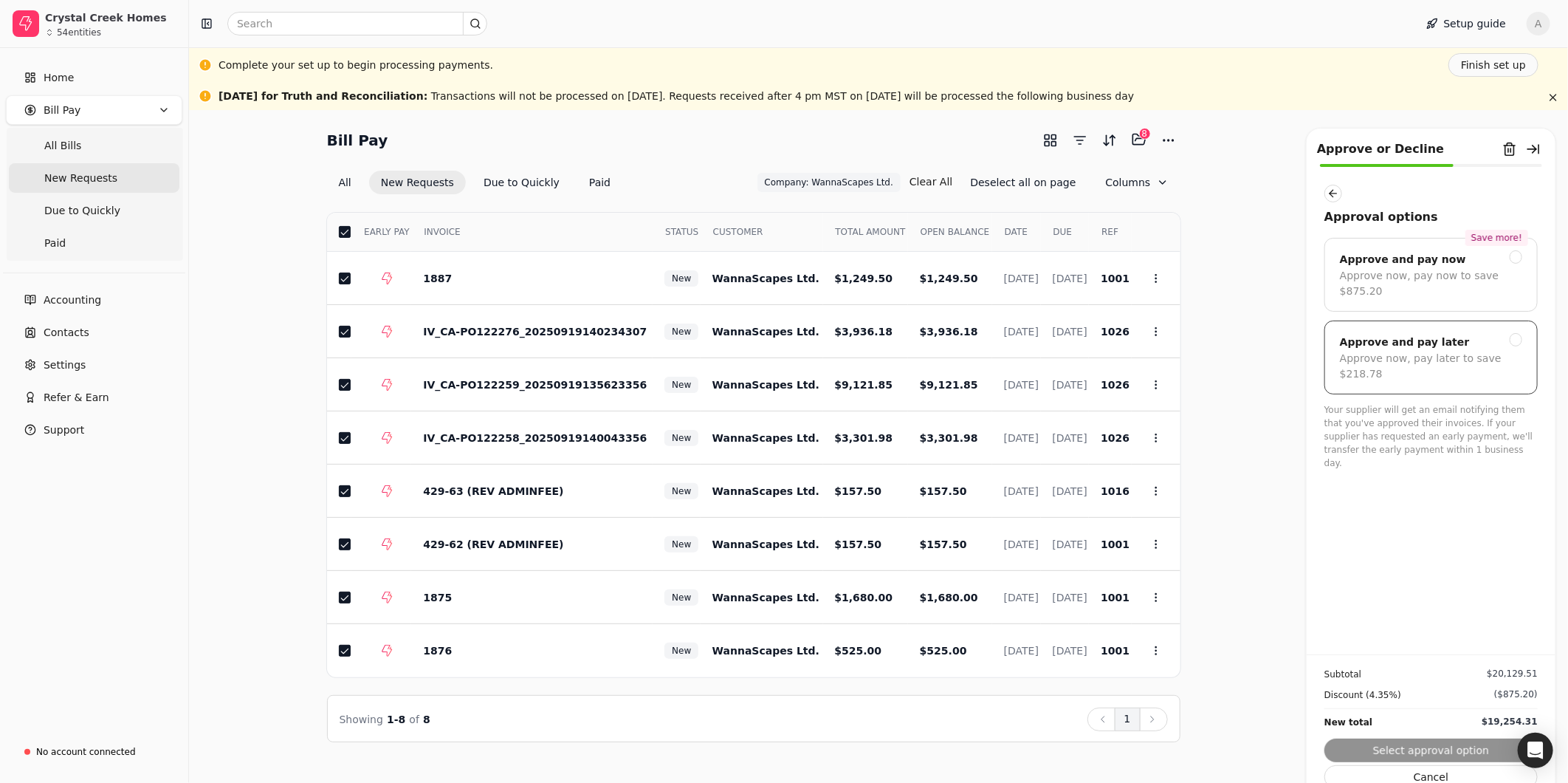
click at [1518, 333] on div at bounding box center [1516, 339] width 13 height 13
click at [1437, 755] on button "Submit approval" at bounding box center [1432, 750] width 214 height 24
